Goal: Information Seeking & Learning: Learn about a topic

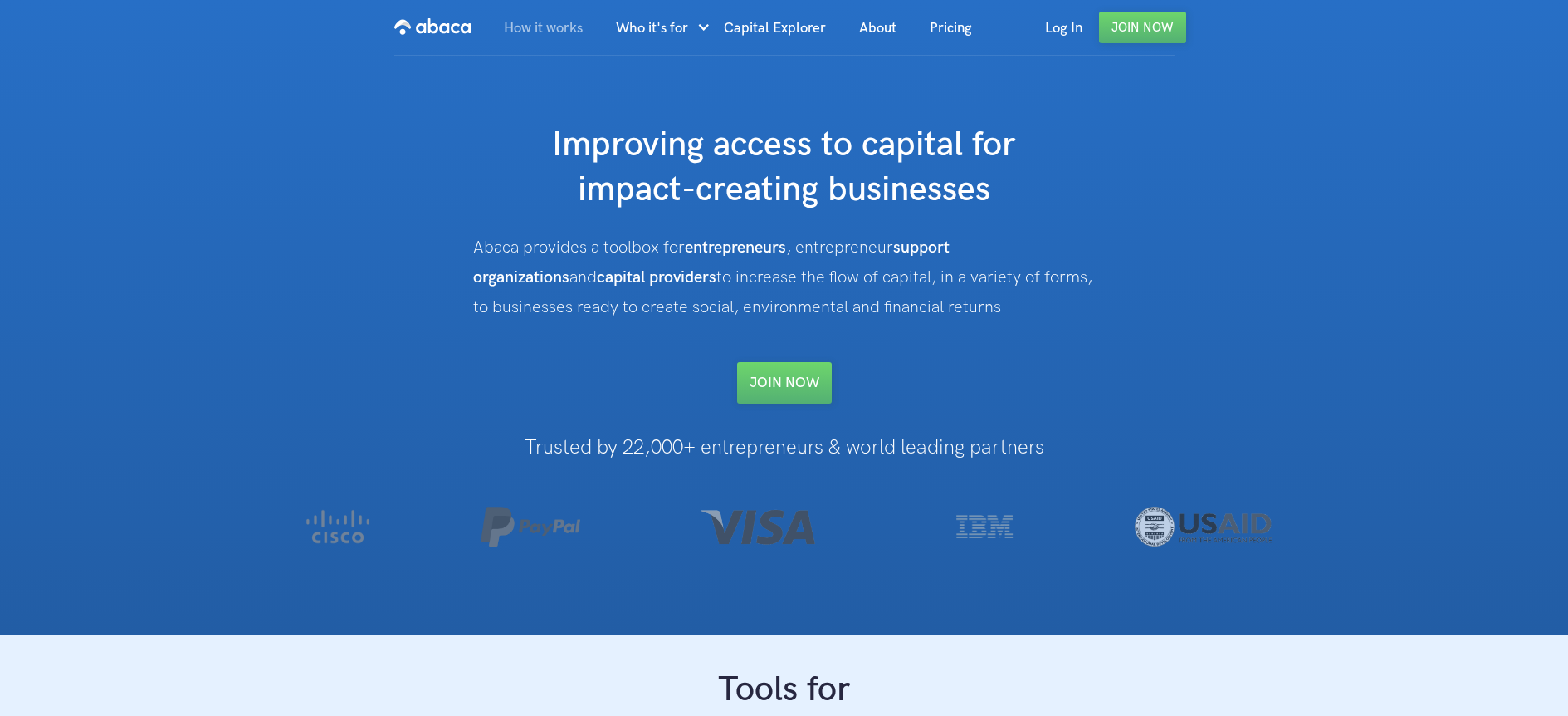
click at [551, 37] on link "How it works" at bounding box center [543, 28] width 112 height 56
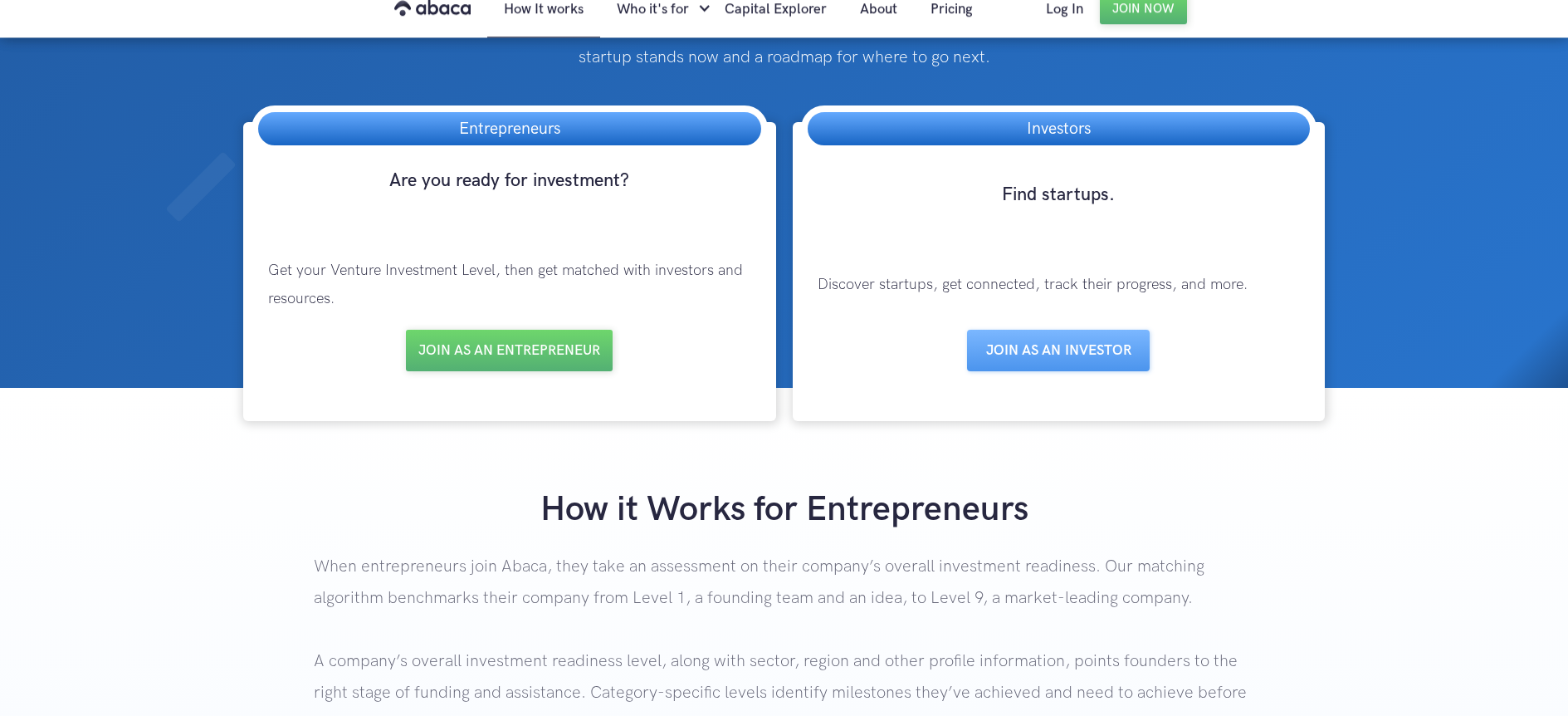
scroll to position [96, 0]
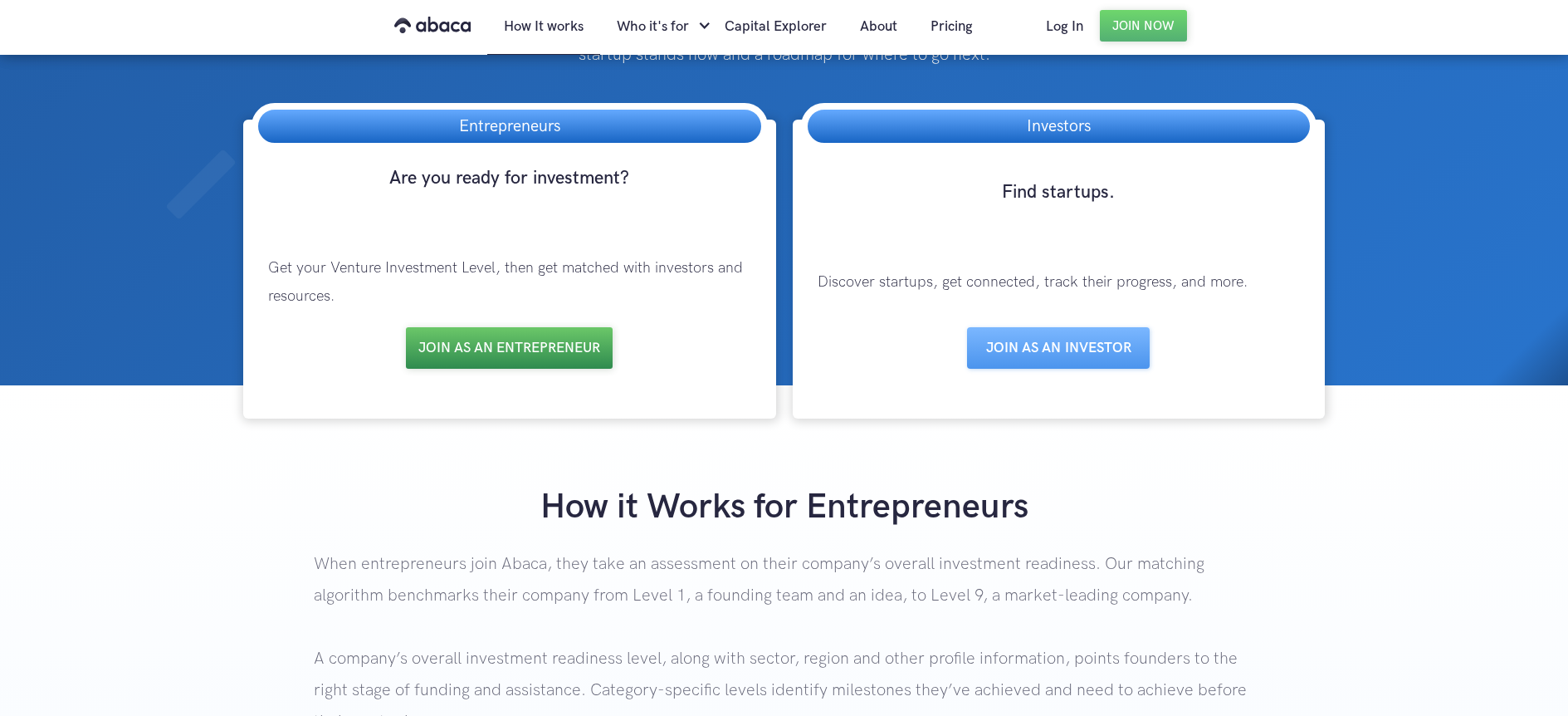
click at [515, 345] on link "Join as an entrepreneur" at bounding box center [509, 348] width 207 height 42
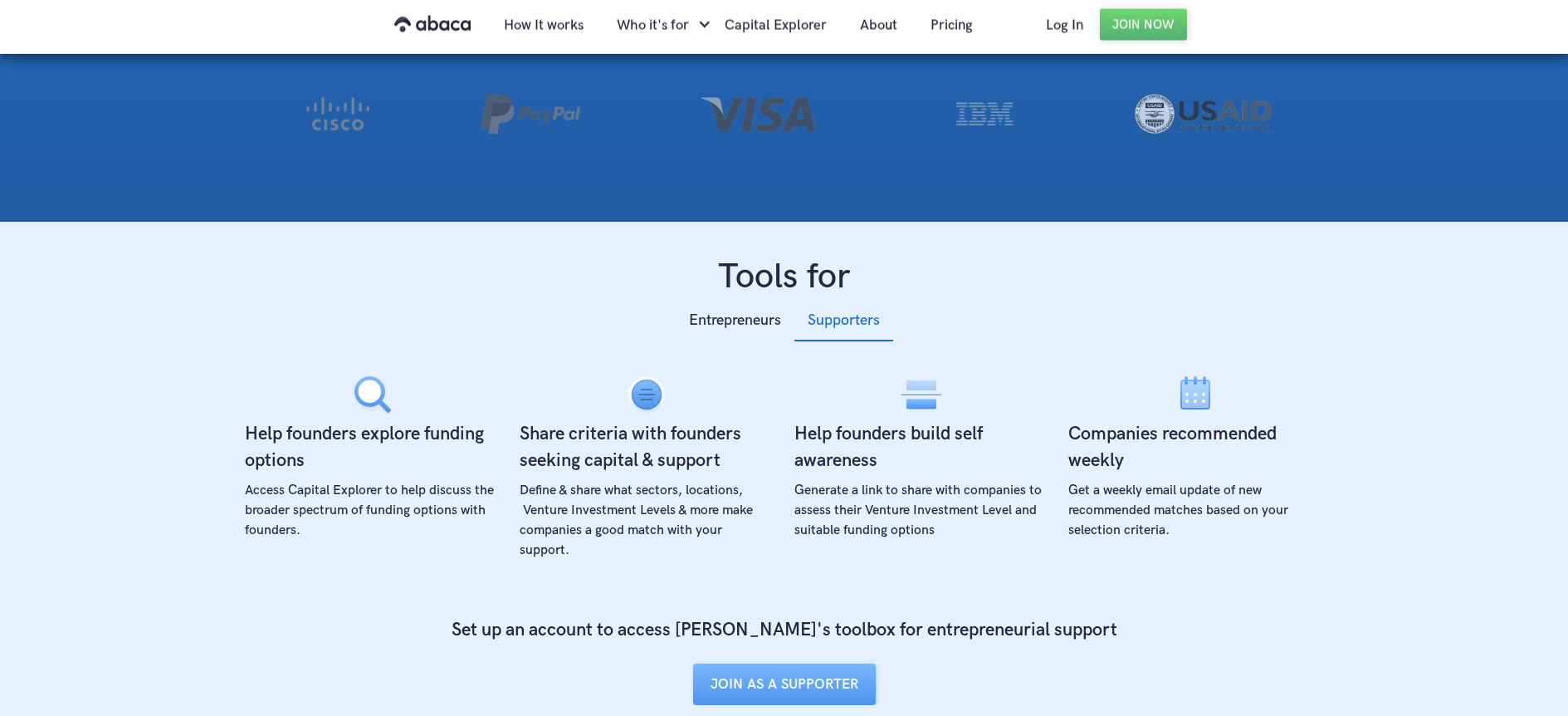
scroll to position [525, 0]
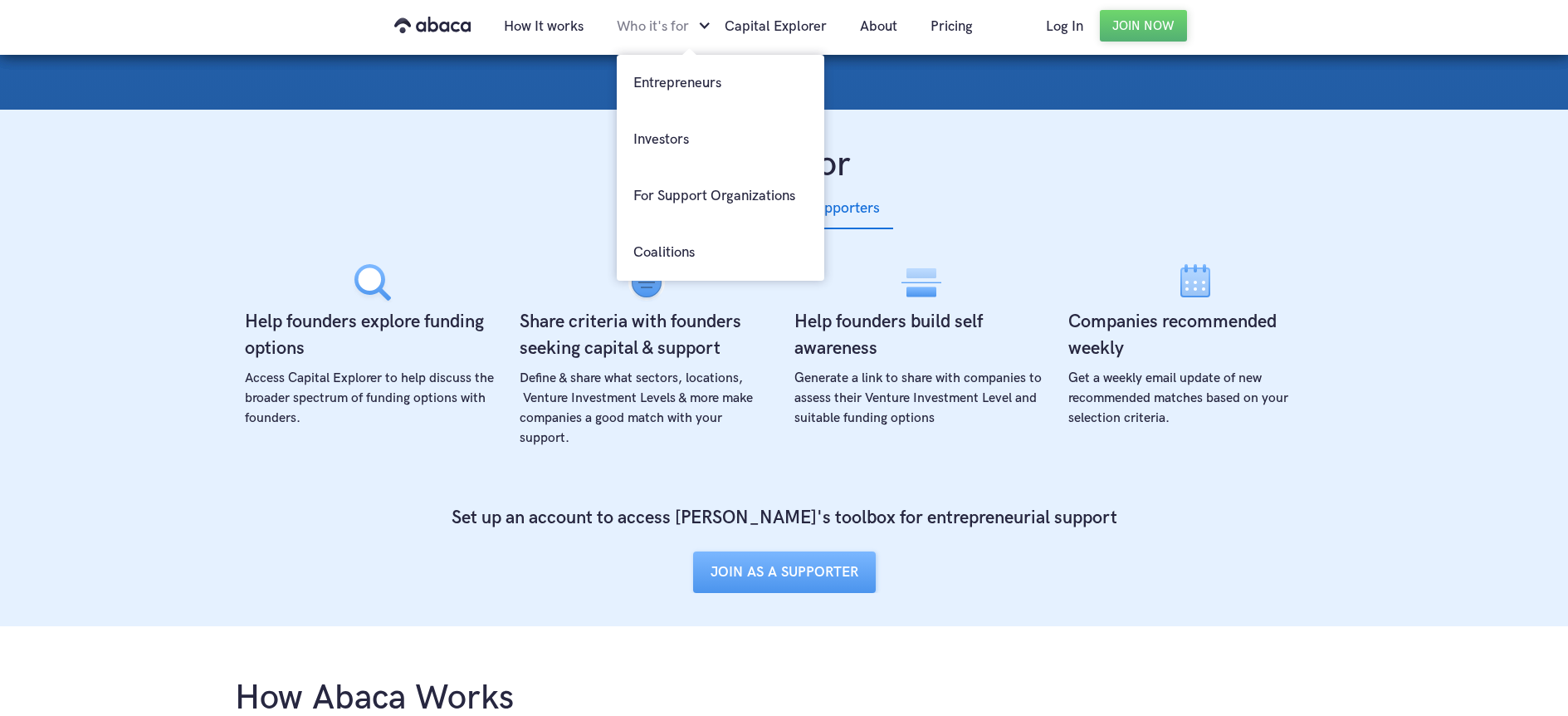
click at [654, 29] on div "Who it's for" at bounding box center [653, 26] width 72 height 56
click at [667, 74] on link "Entrepreneurs" at bounding box center [721, 82] width 208 height 56
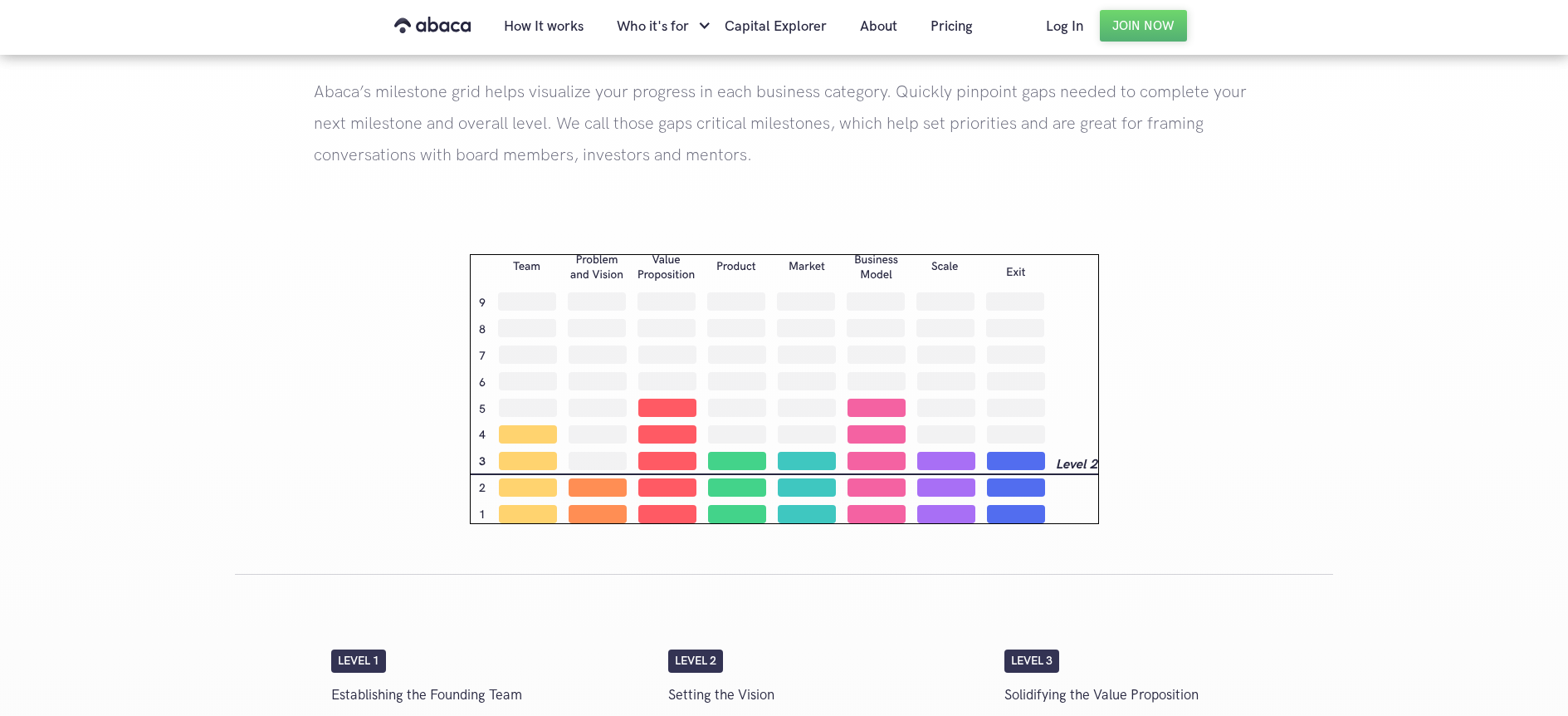
scroll to position [2369, 0]
